Goal: Information Seeking & Learning: Learn about a topic

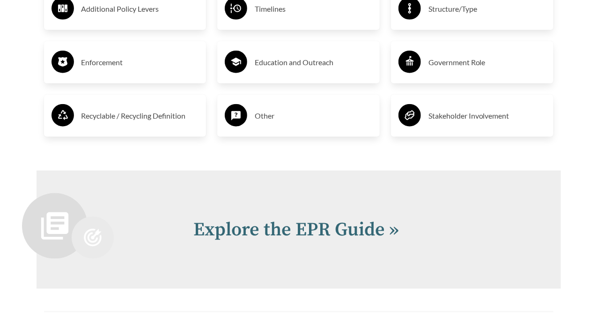
scroll to position [1874, 0]
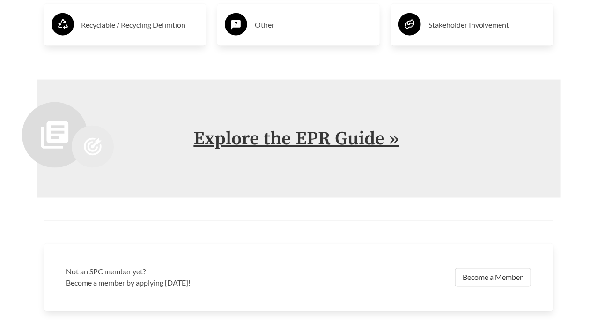
click at [274, 132] on link "Explore the EPR Guide »" at bounding box center [297, 138] width 206 height 23
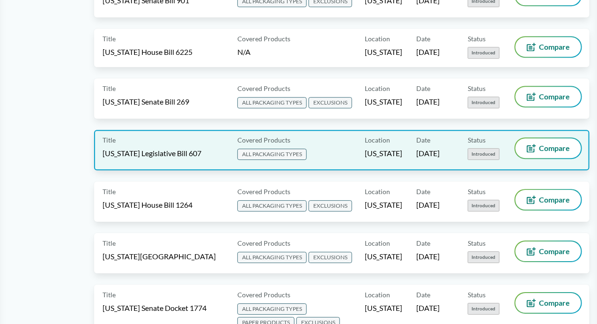
scroll to position [890, 0]
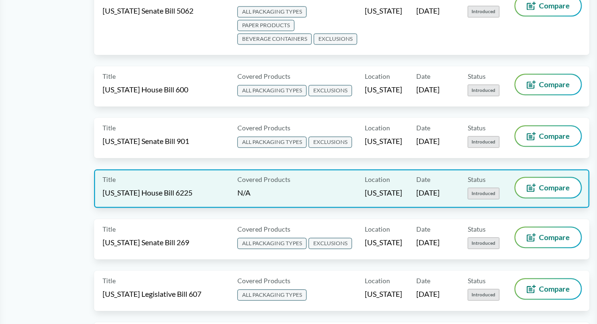
click at [205, 169] on div "Title [US_STATE] House Bill 6225 Covered Products N/A Location [US_STATE] Date …" at bounding box center [342, 188] width 496 height 38
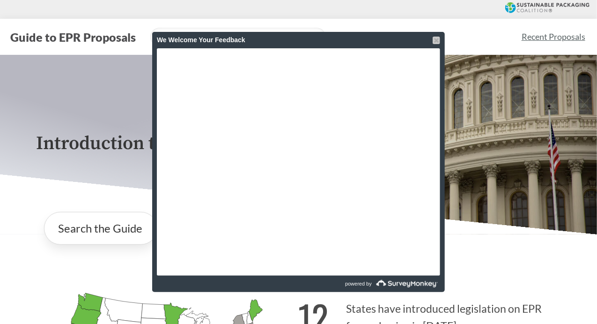
click at [435, 38] on div at bounding box center [436, 40] width 7 height 7
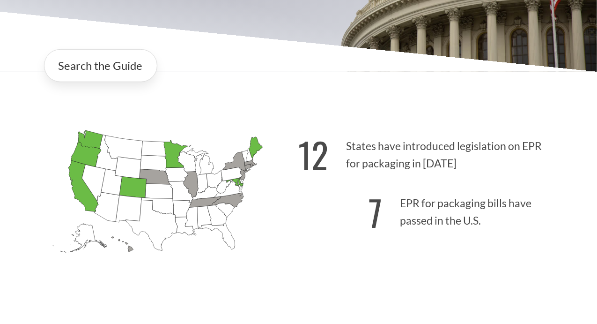
scroll to position [141, 0]
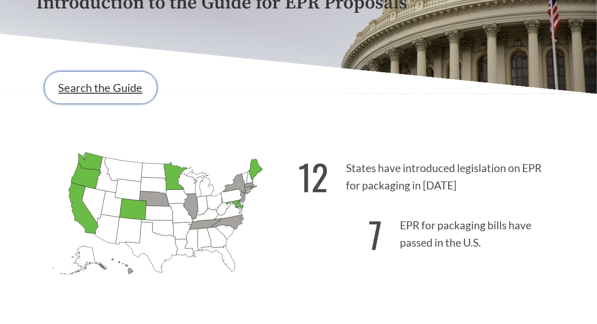
click at [95, 88] on link "Search the Guide" at bounding box center [100, 87] width 113 height 33
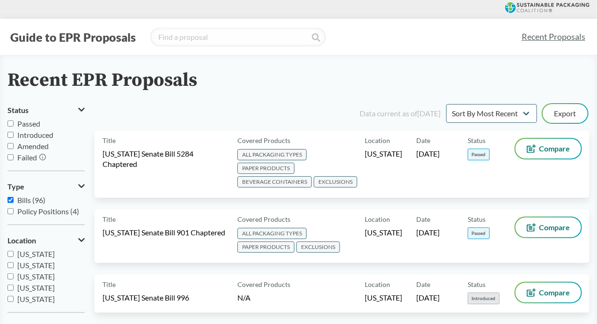
click at [9, 136] on input "Introduced" at bounding box center [10, 135] width 6 height 6
checkbox input "true"
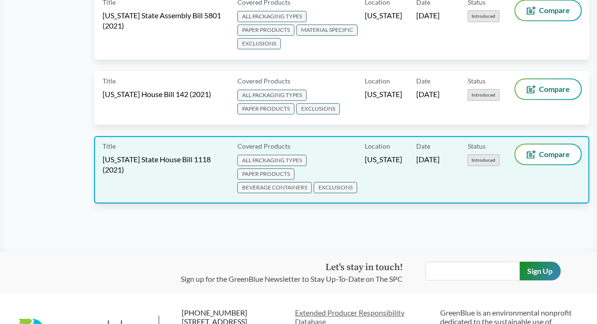
scroll to position [2433, 0]
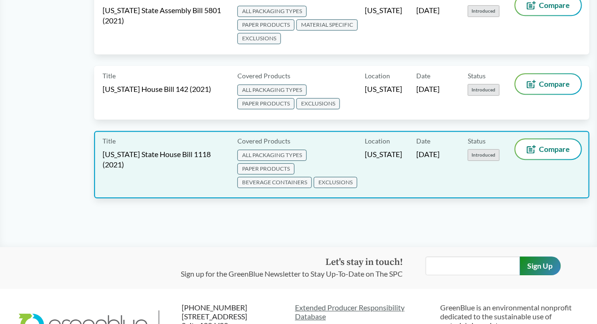
click at [476, 139] on div "Status Introduced" at bounding box center [494, 164] width 52 height 51
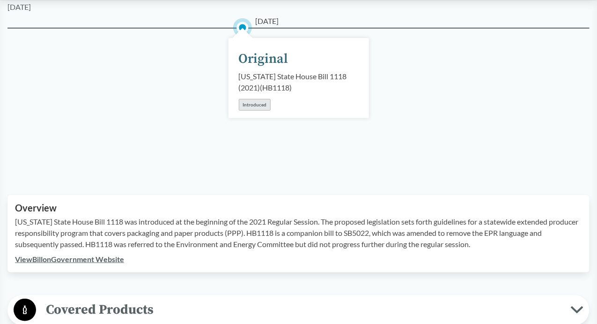
scroll to position [234, 0]
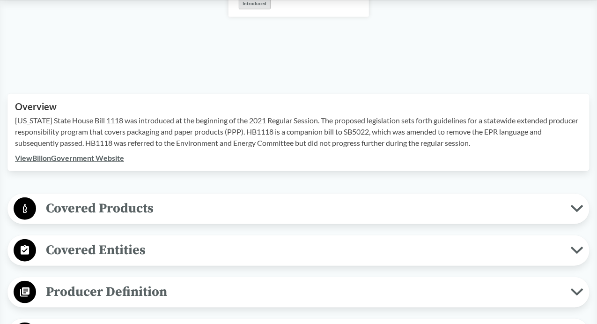
click at [577, 208] on icon at bounding box center [577, 208] width 13 height 7
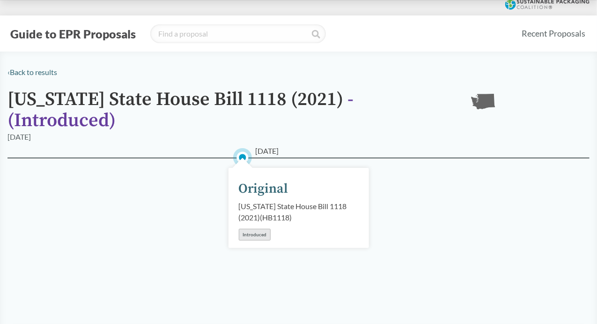
scroll to position [0, 0]
